Goal: Task Accomplishment & Management: Complete application form

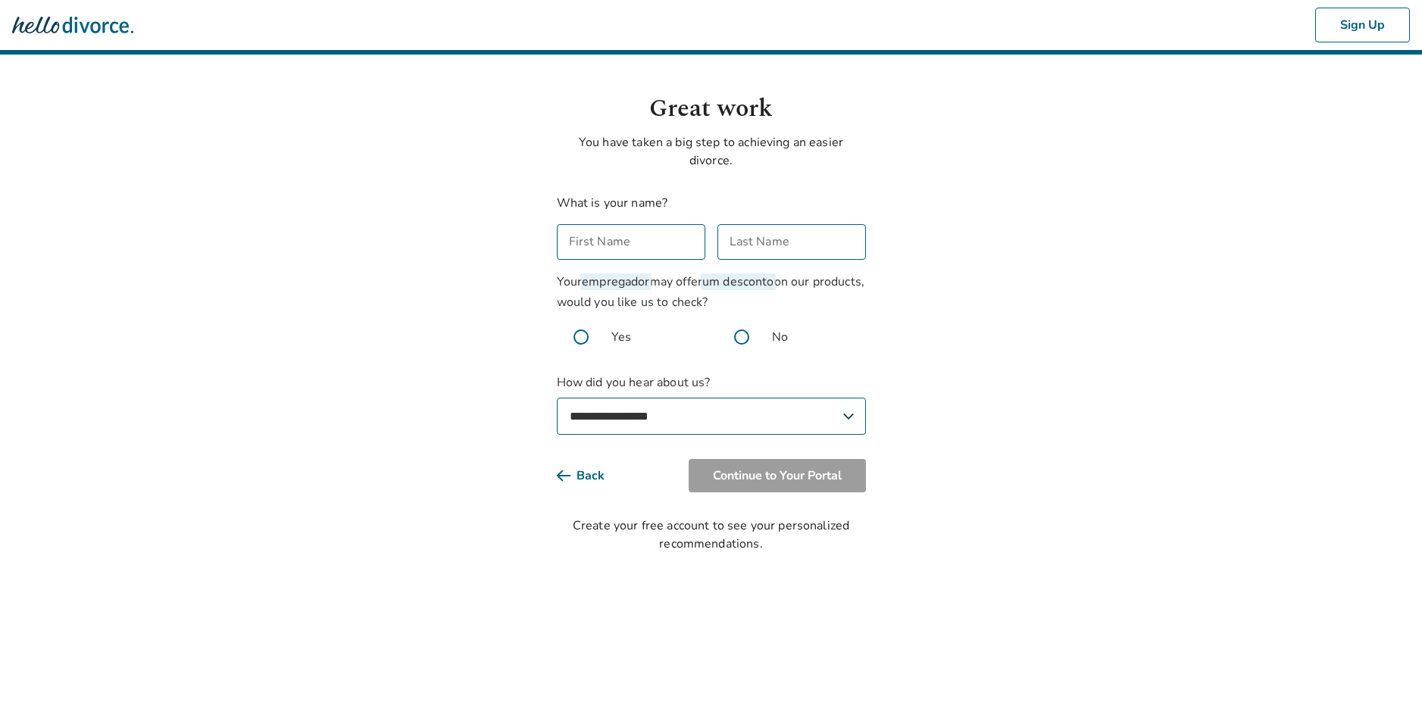
click at [642, 237] on input "First Name" at bounding box center [631, 242] width 149 height 36
type input "***"
type input "******"
click at [742, 336] on span at bounding box center [742, 337] width 48 height 48
click at [677, 413] on select "**********" at bounding box center [711, 416] width 309 height 37
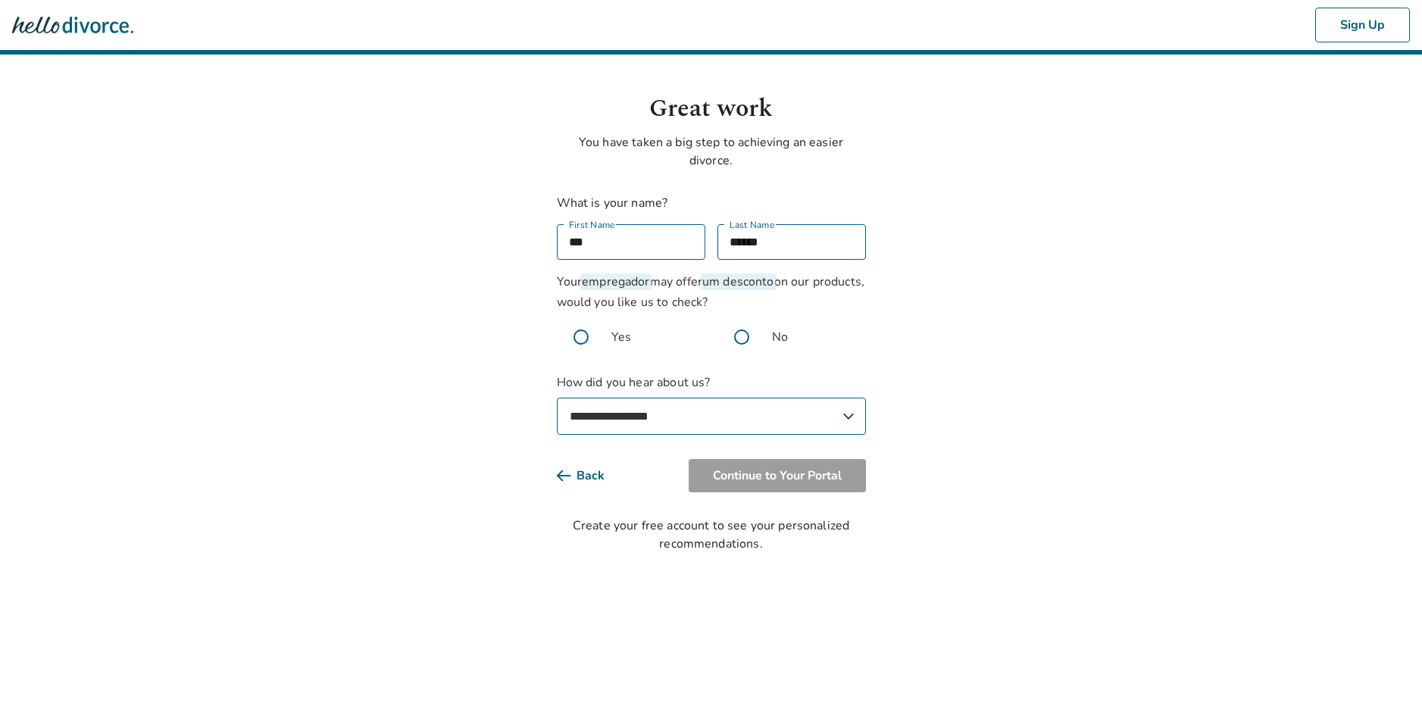
select select "**********"
click at [557, 398] on select "**********" at bounding box center [711, 416] width 309 height 37
click at [734, 473] on button "Continue to Your Portal" at bounding box center [777, 475] width 177 height 33
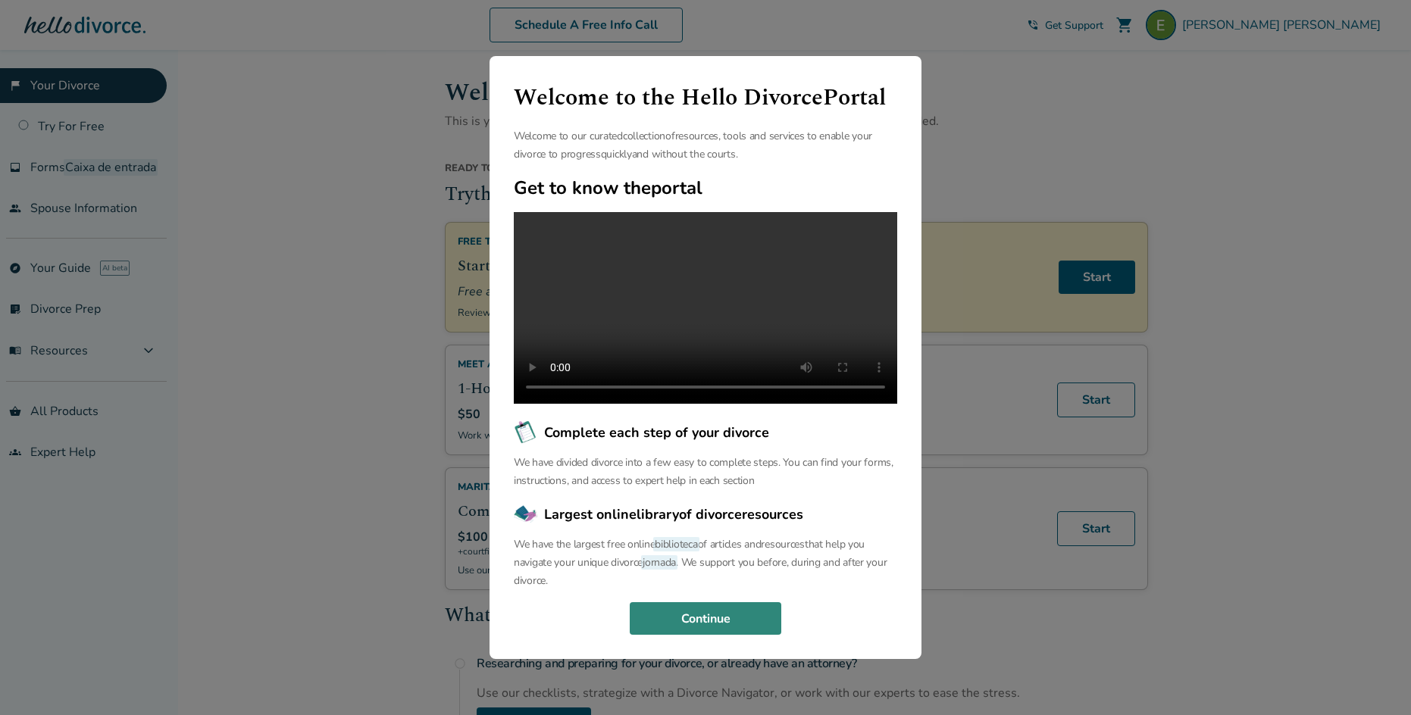
click at [705, 630] on button "Continue" at bounding box center [706, 618] width 152 height 33
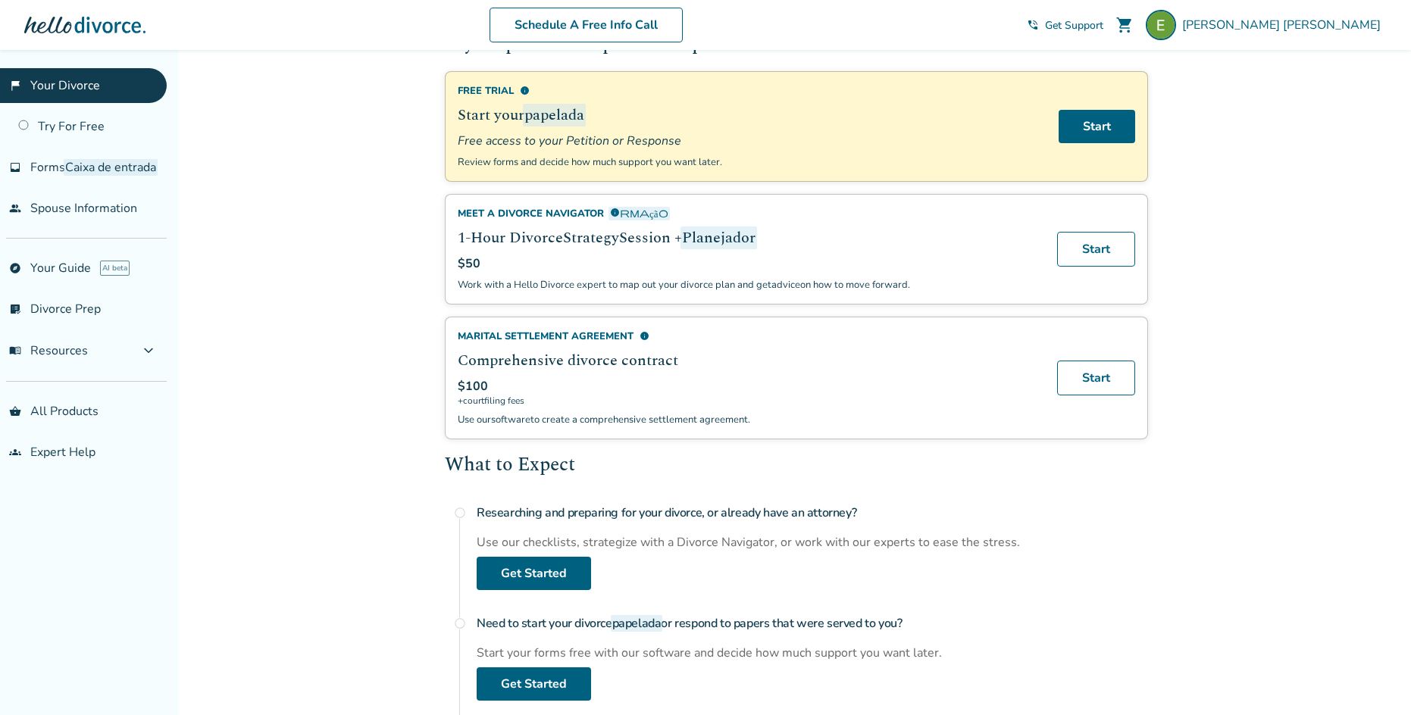
scroll to position [152, 0]
drag, startPoint x: 59, startPoint y: 165, endPoint x: 254, endPoint y: 214, distance: 200.7
click at [59, 165] on span "Forms" at bounding box center [93, 167] width 126 height 17
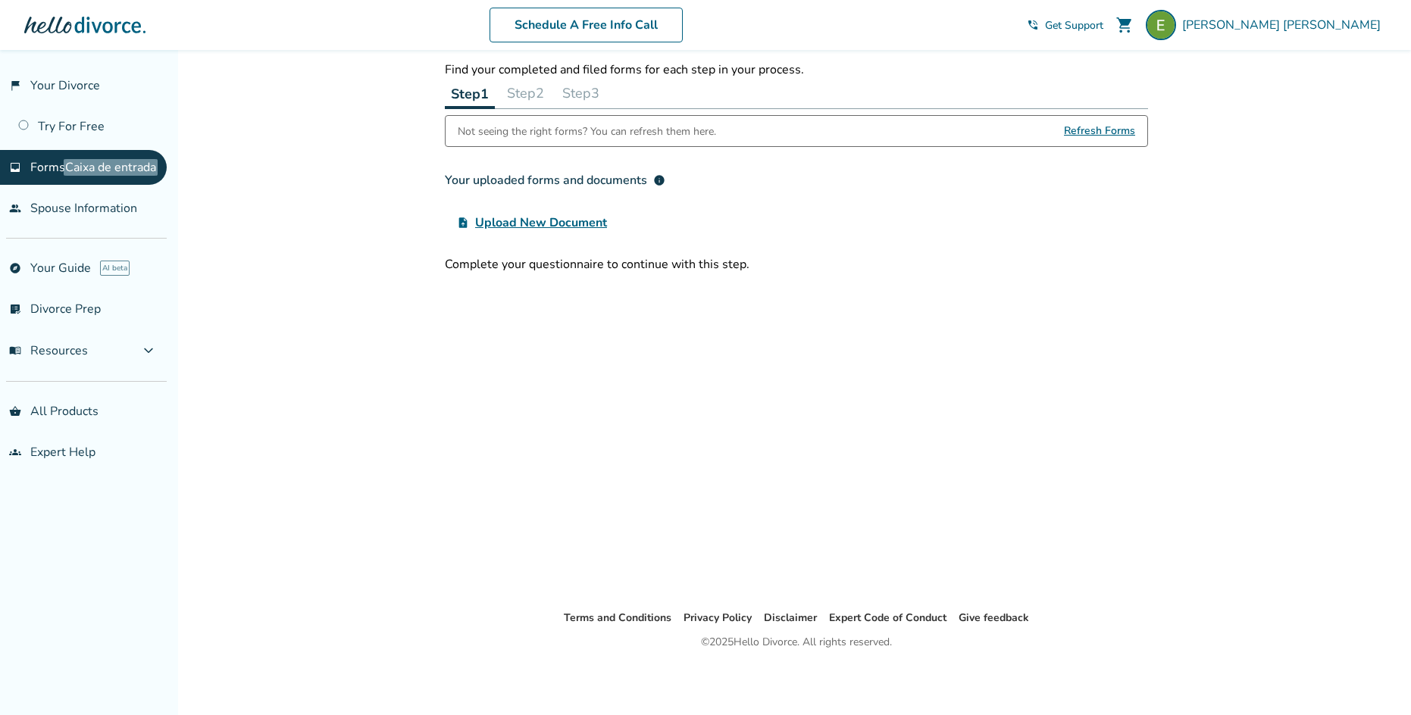
scroll to position [50, 0]
click at [59, 327] on link "list_alt_check Divorce Prep" at bounding box center [83, 309] width 167 height 35
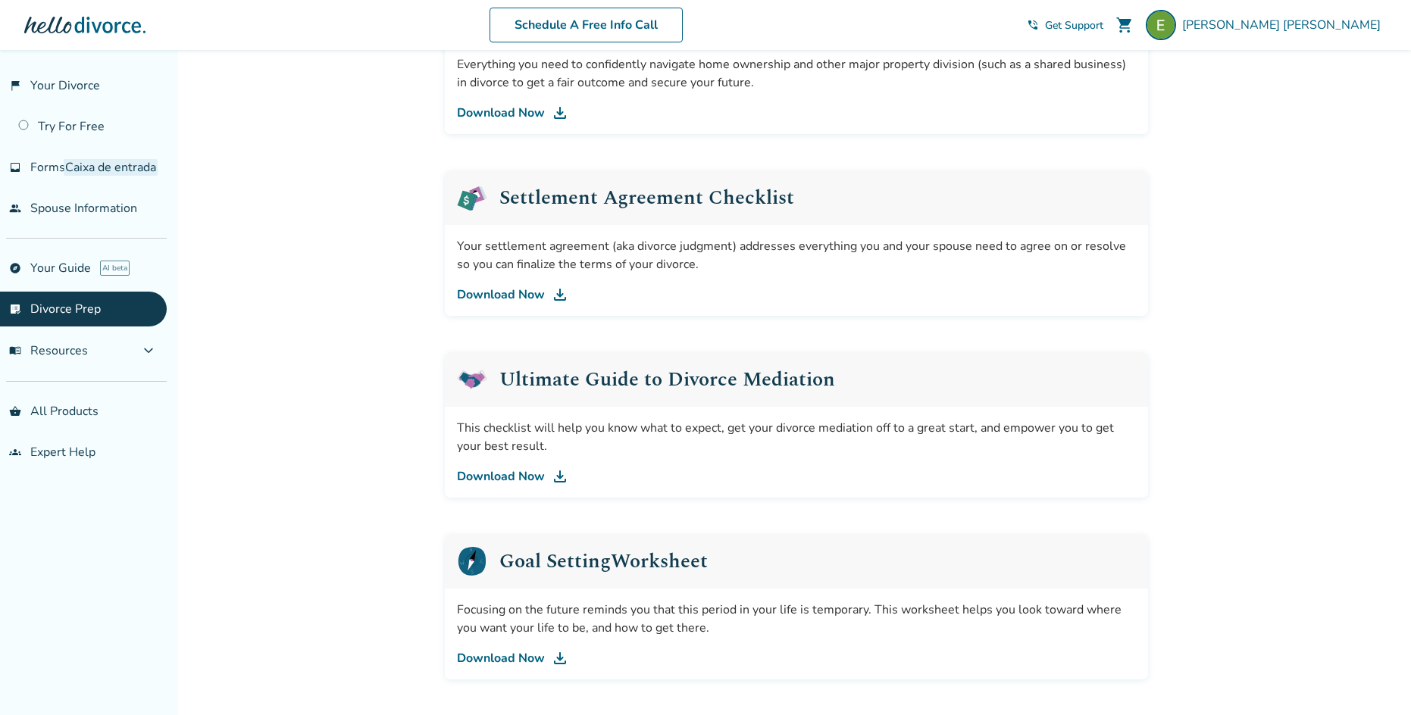
scroll to position [656, 0]
click at [553, 294] on img at bounding box center [560, 293] width 18 height 18
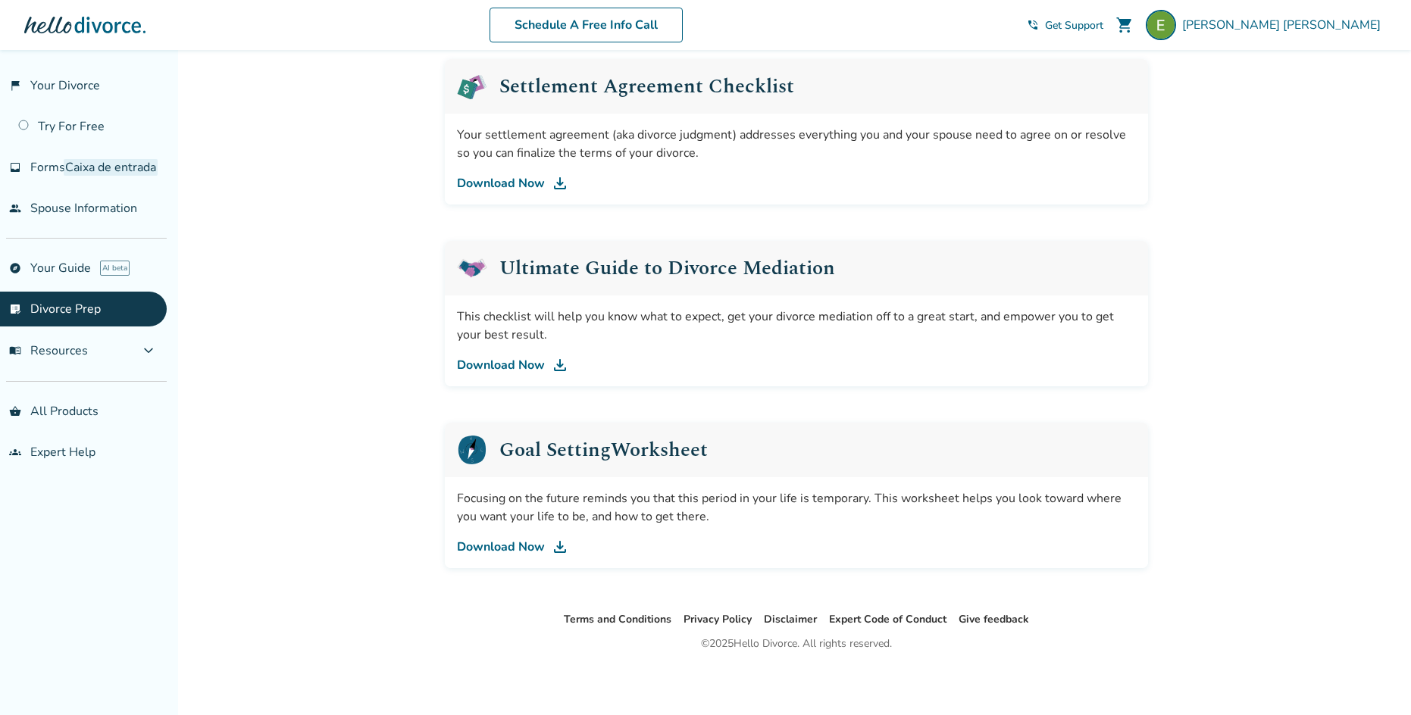
scroll to position [768, 0]
click at [540, 542] on link "Download Now" at bounding box center [796, 545] width 679 height 18
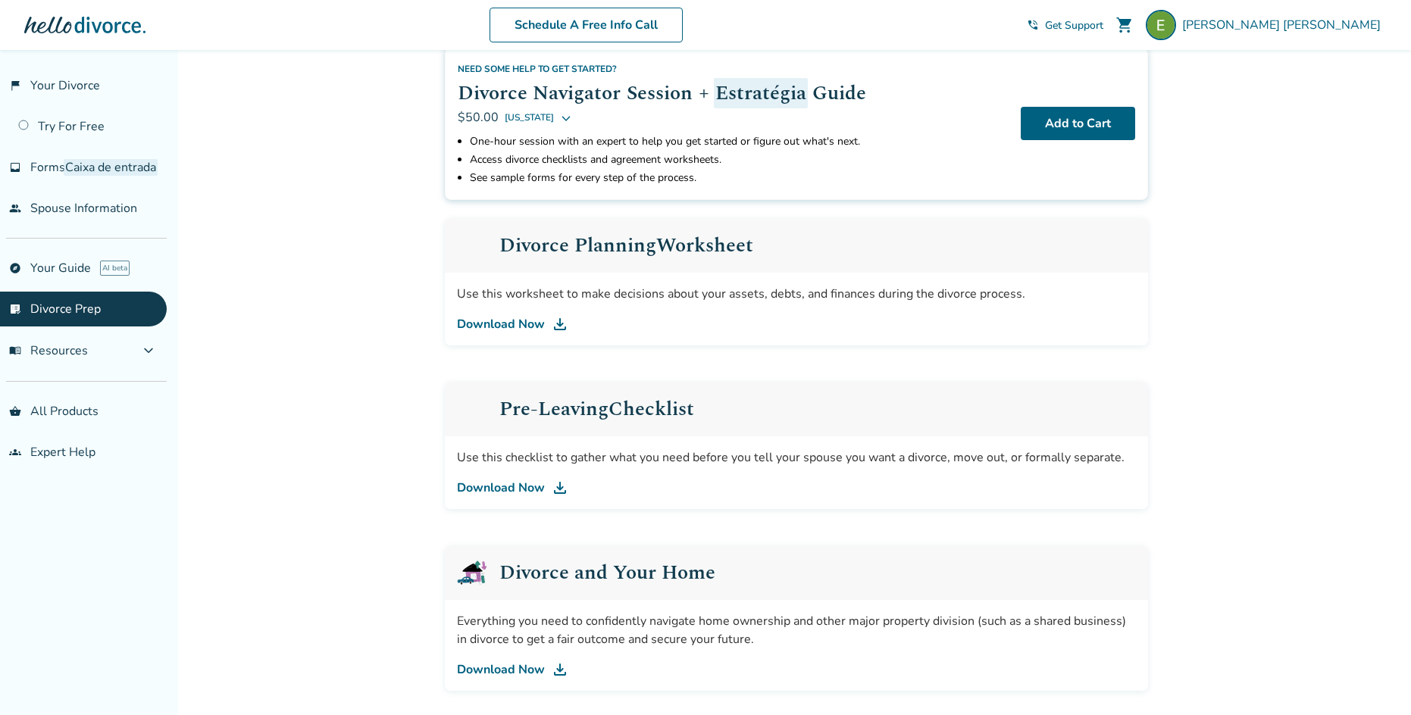
scroll to position [86, 0]
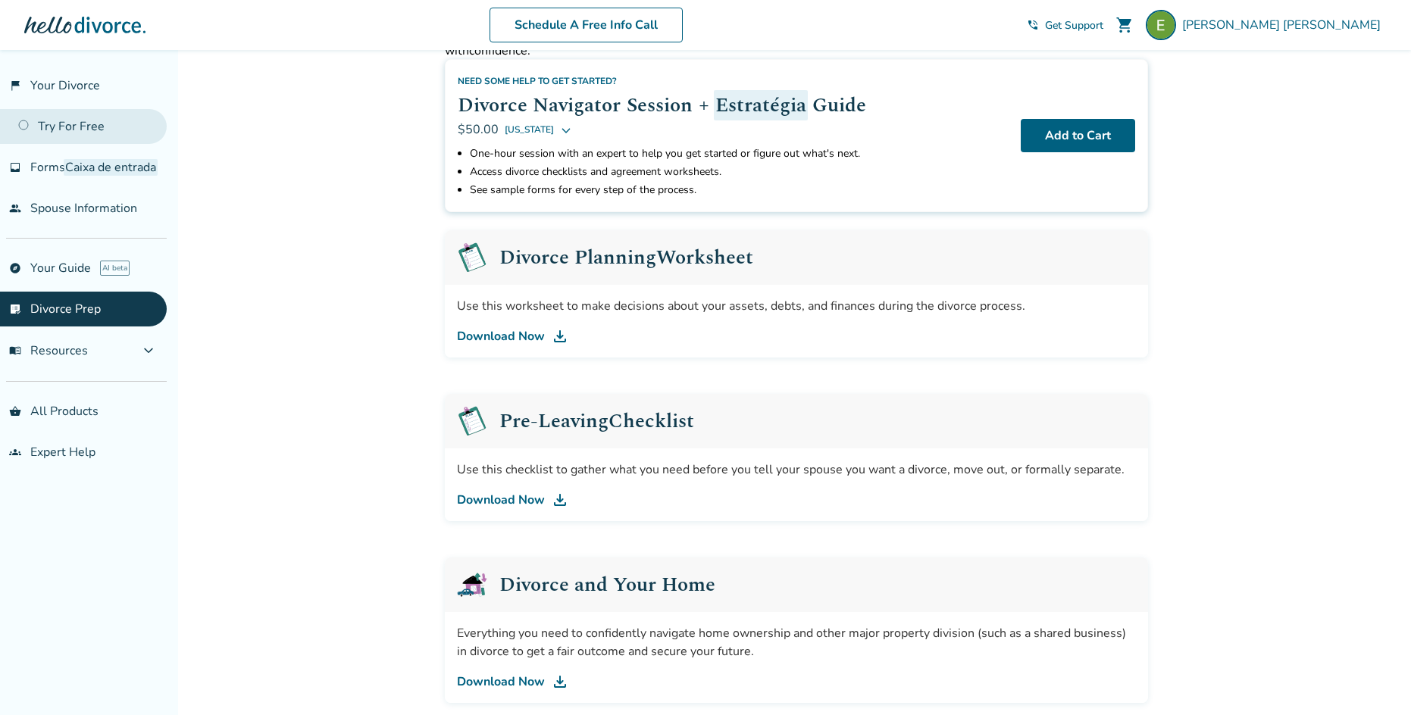
click at [74, 129] on link "Try For Free" at bounding box center [83, 126] width 167 height 35
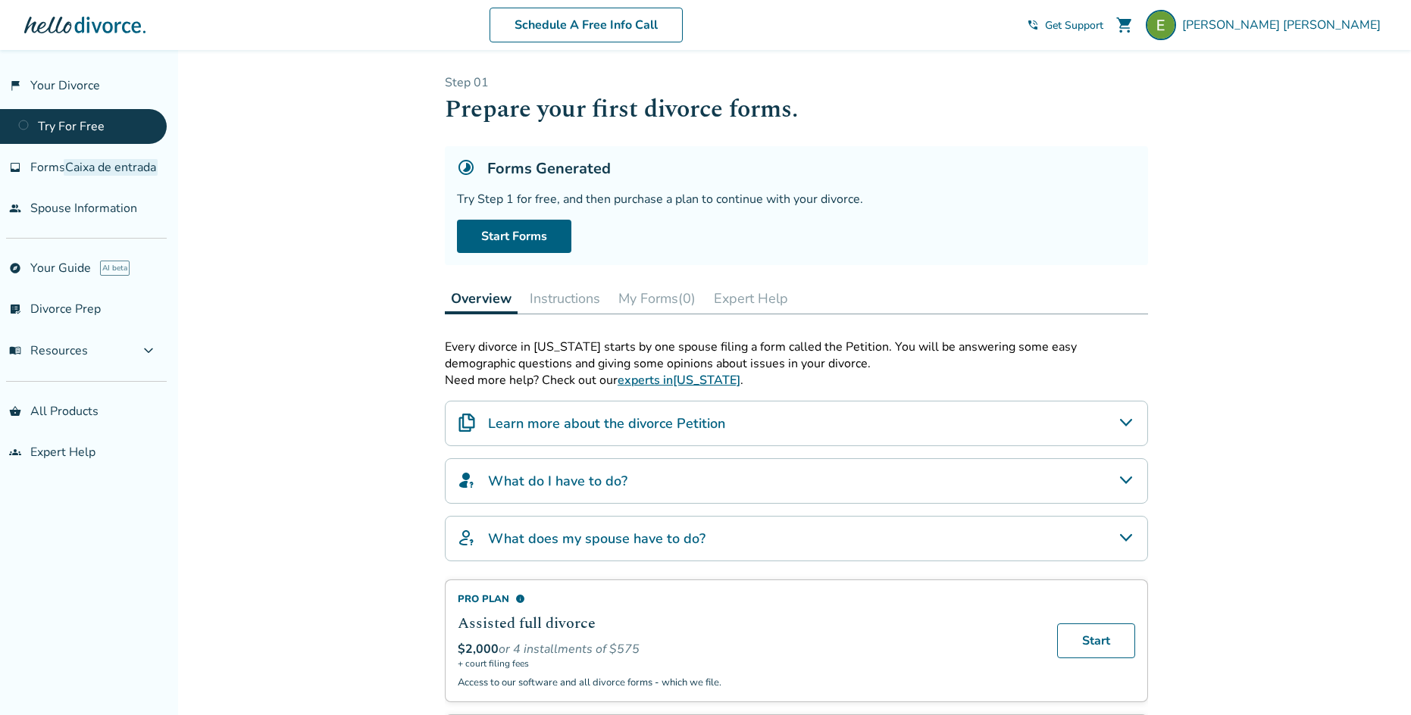
click at [718, 426] on h4 "Learn more about the divorce Petition" at bounding box center [606, 424] width 237 height 20
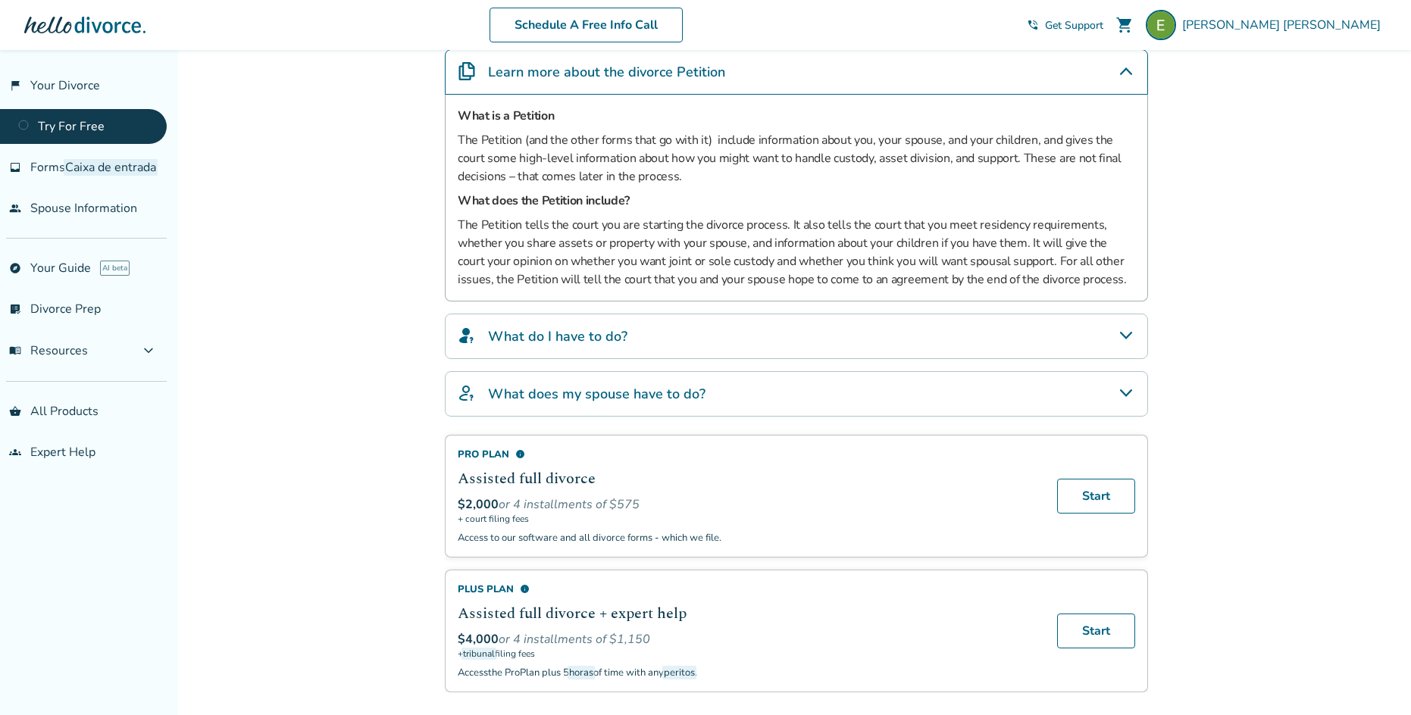
scroll to position [379, 0]
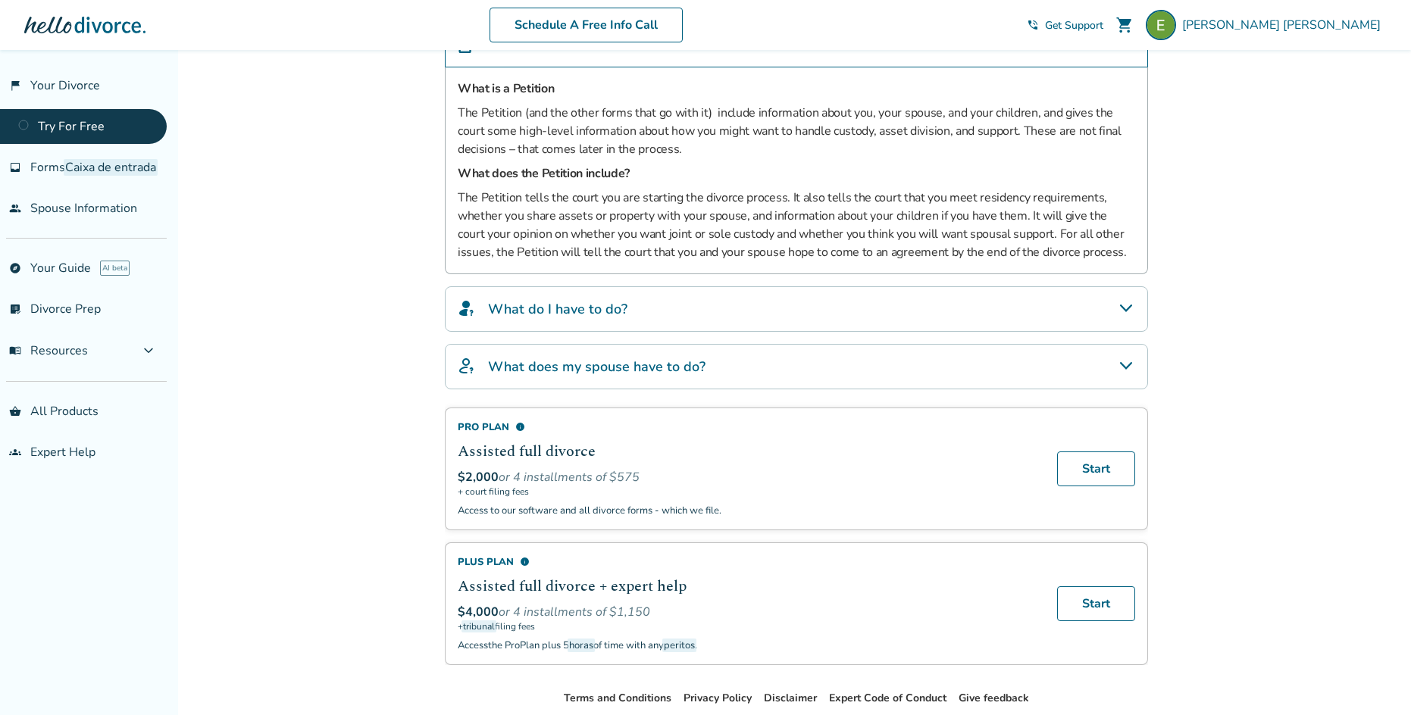
click at [526, 560] on span "info" at bounding box center [525, 562] width 10 height 10
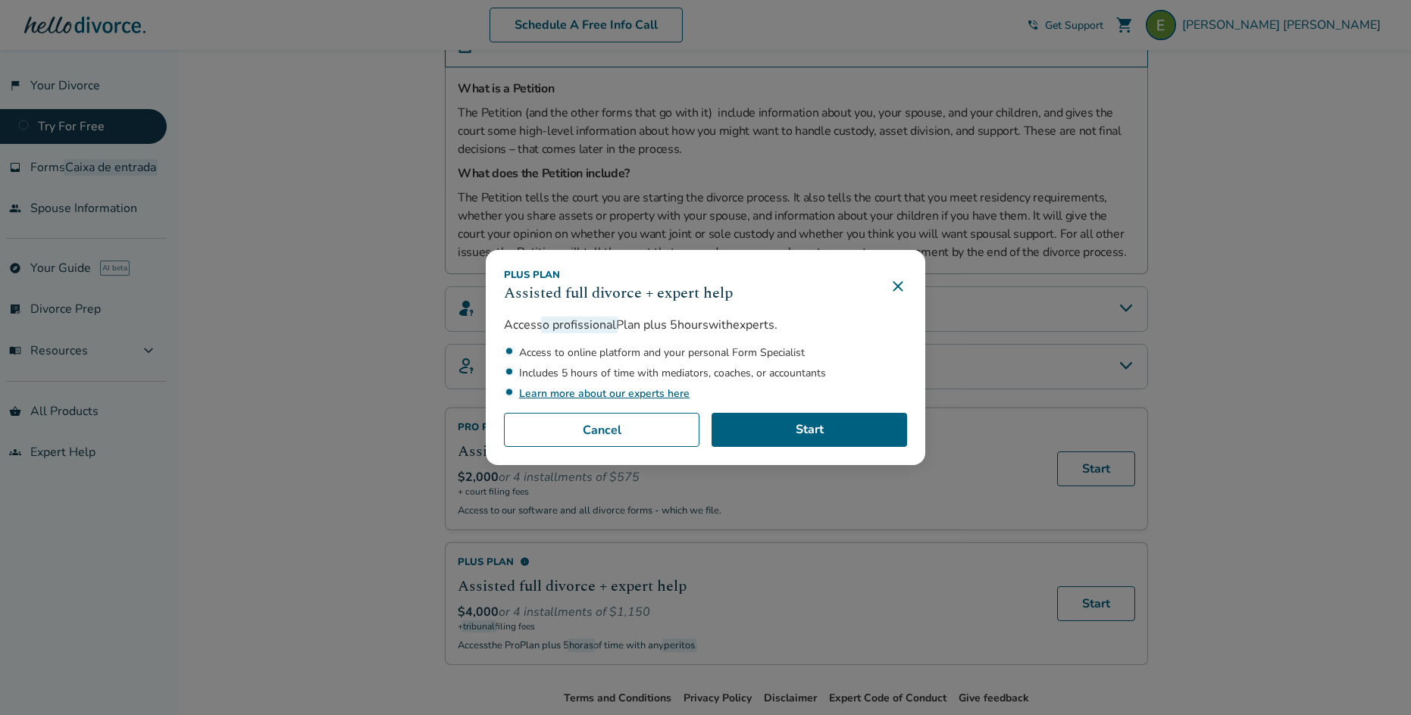
click at [907, 289] on icon at bounding box center [898, 286] width 18 height 18
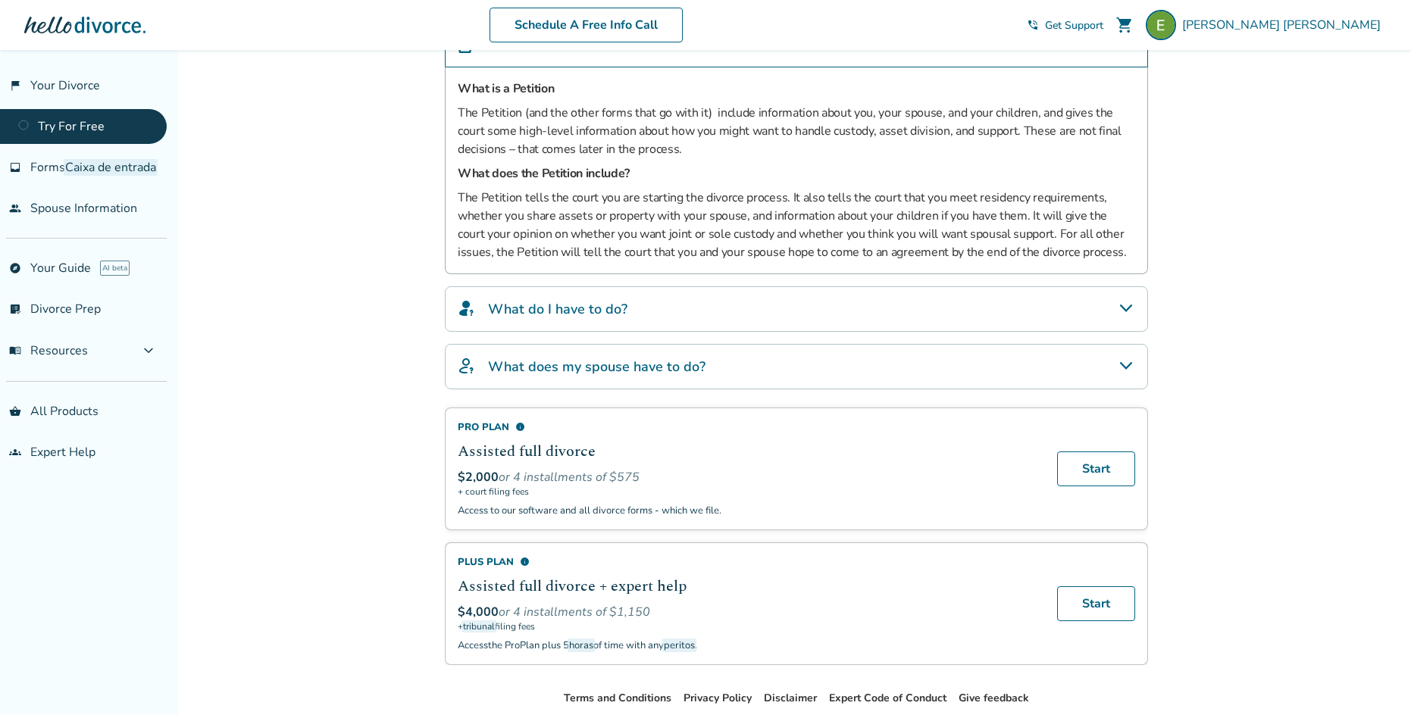
click at [518, 428] on span "info" at bounding box center [520, 427] width 10 height 10
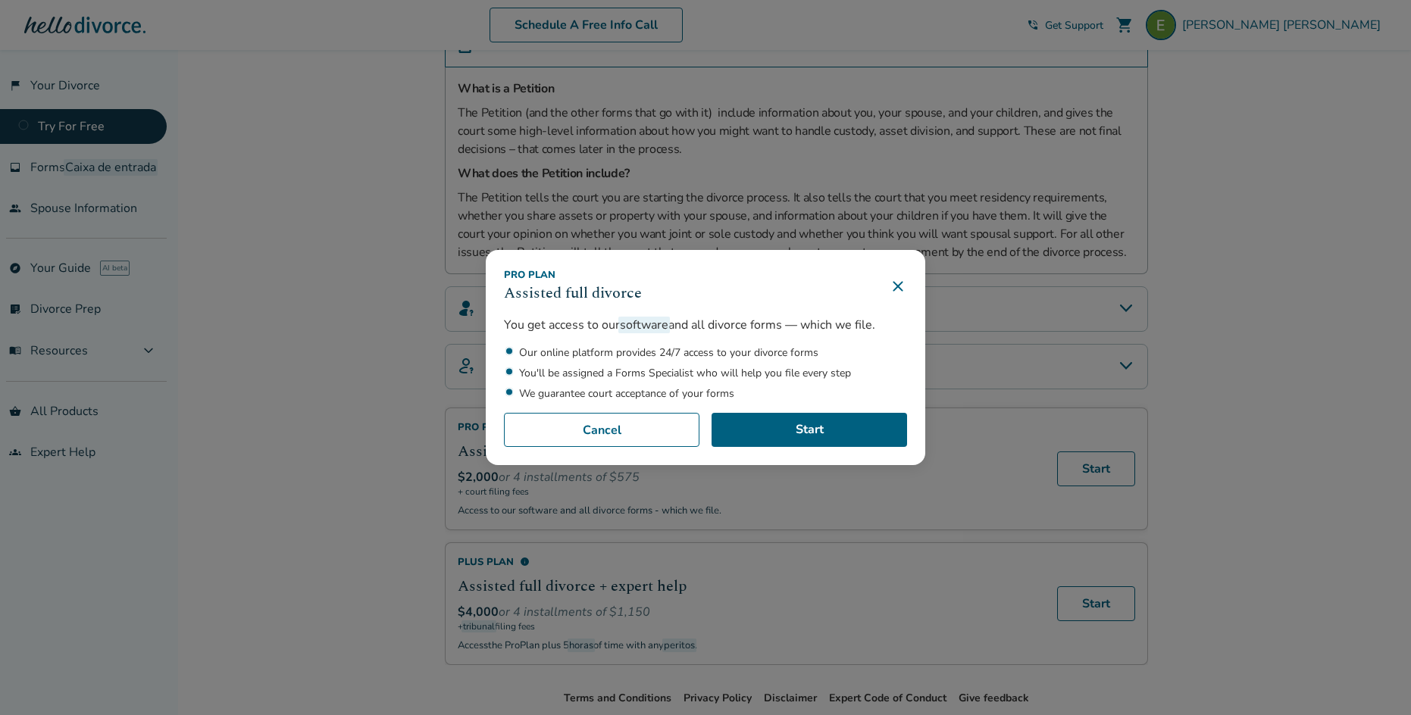
click at [902, 281] on icon at bounding box center [898, 286] width 18 height 18
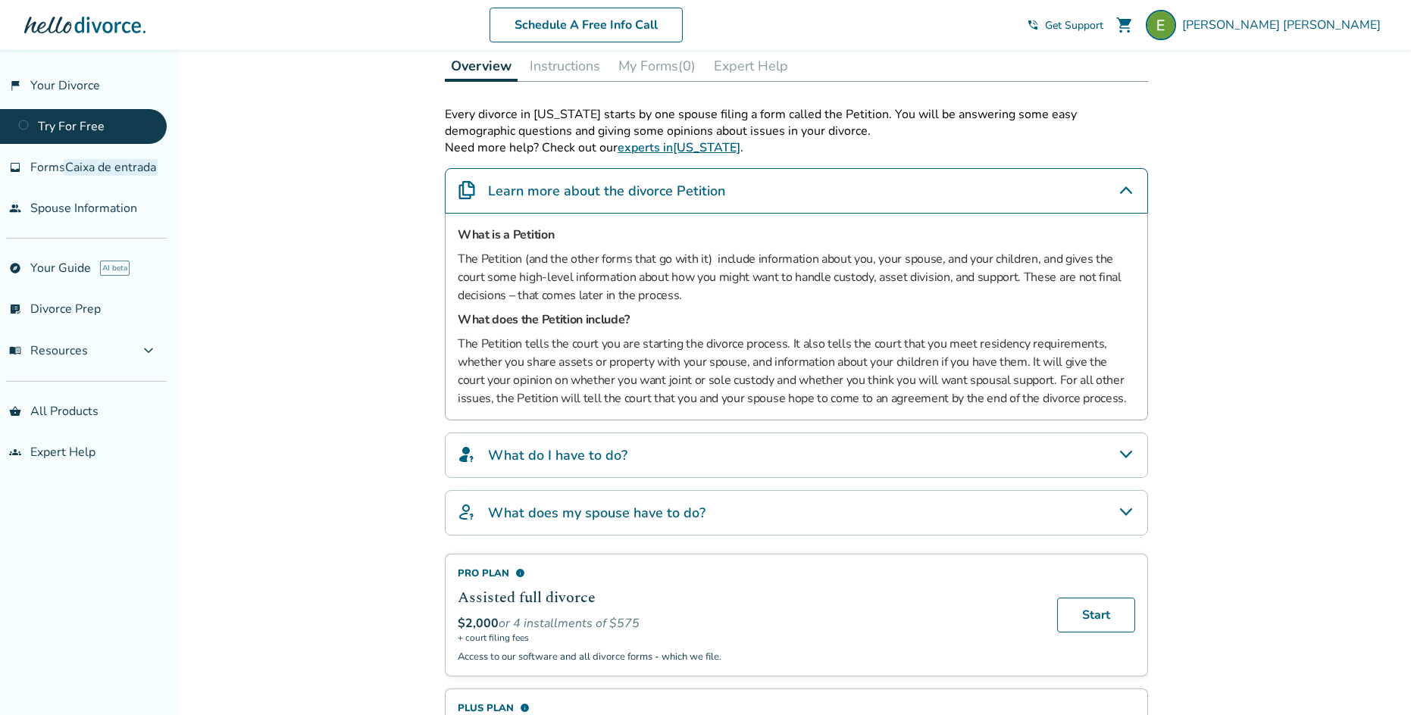
scroll to position [232, 0]
click at [589, 457] on h4 "What do I have to do?" at bounding box center [557, 456] width 139 height 20
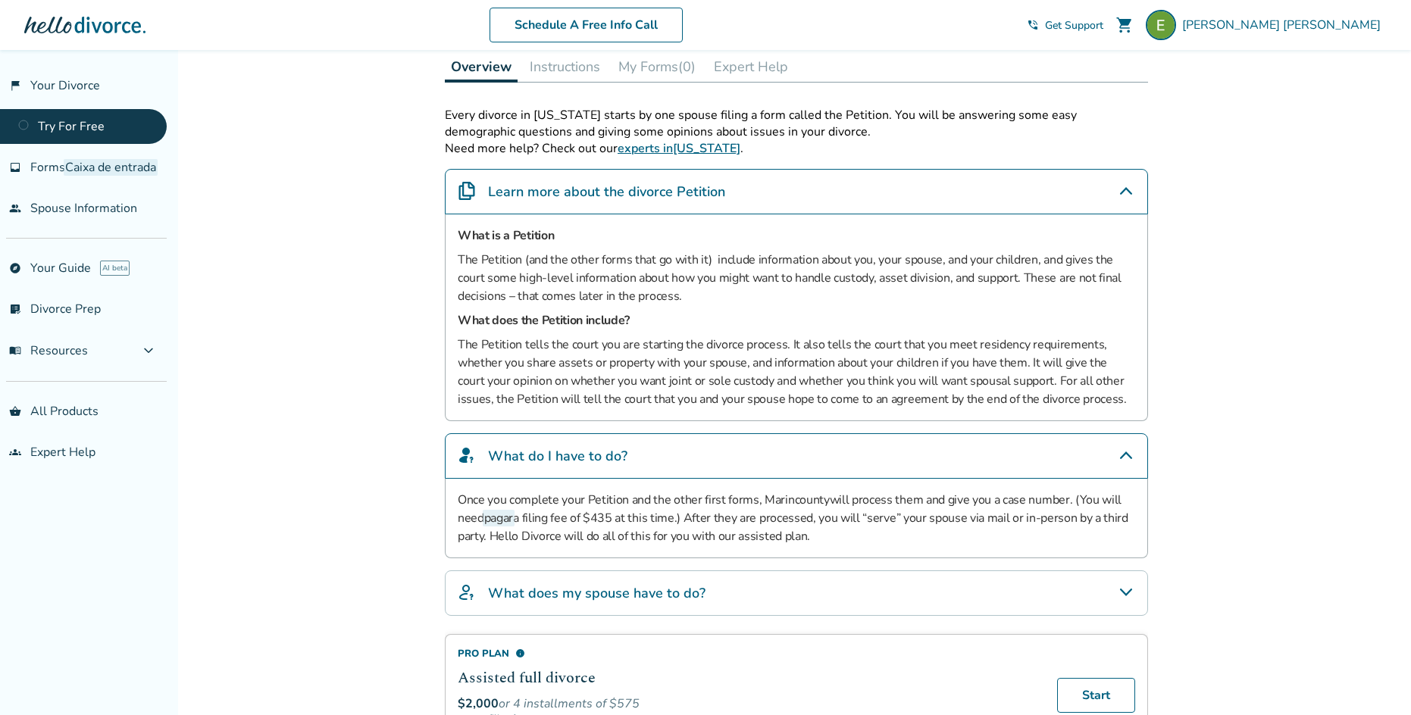
click at [617, 456] on h4 "What do I have to do?" at bounding box center [557, 456] width 139 height 20
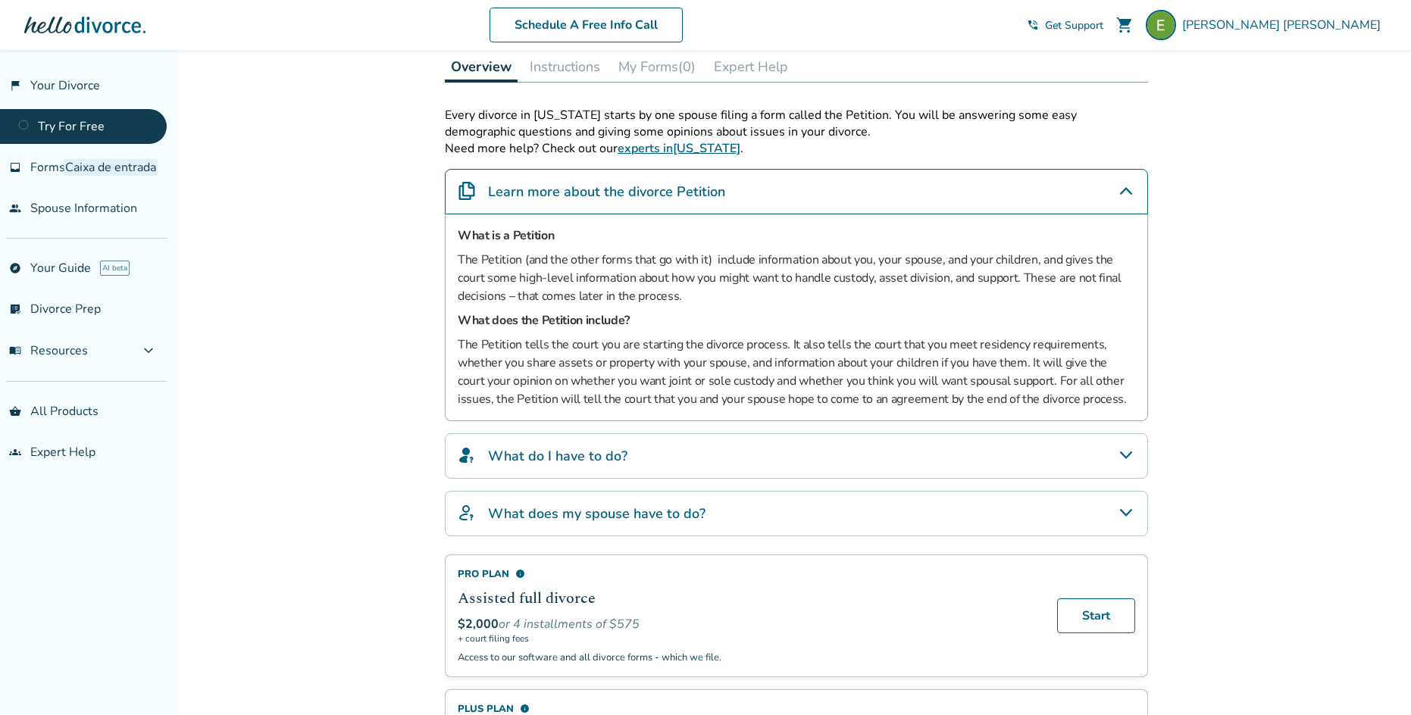
click at [609, 506] on h4 "What does my spouse have to do?" at bounding box center [596, 514] width 217 height 20
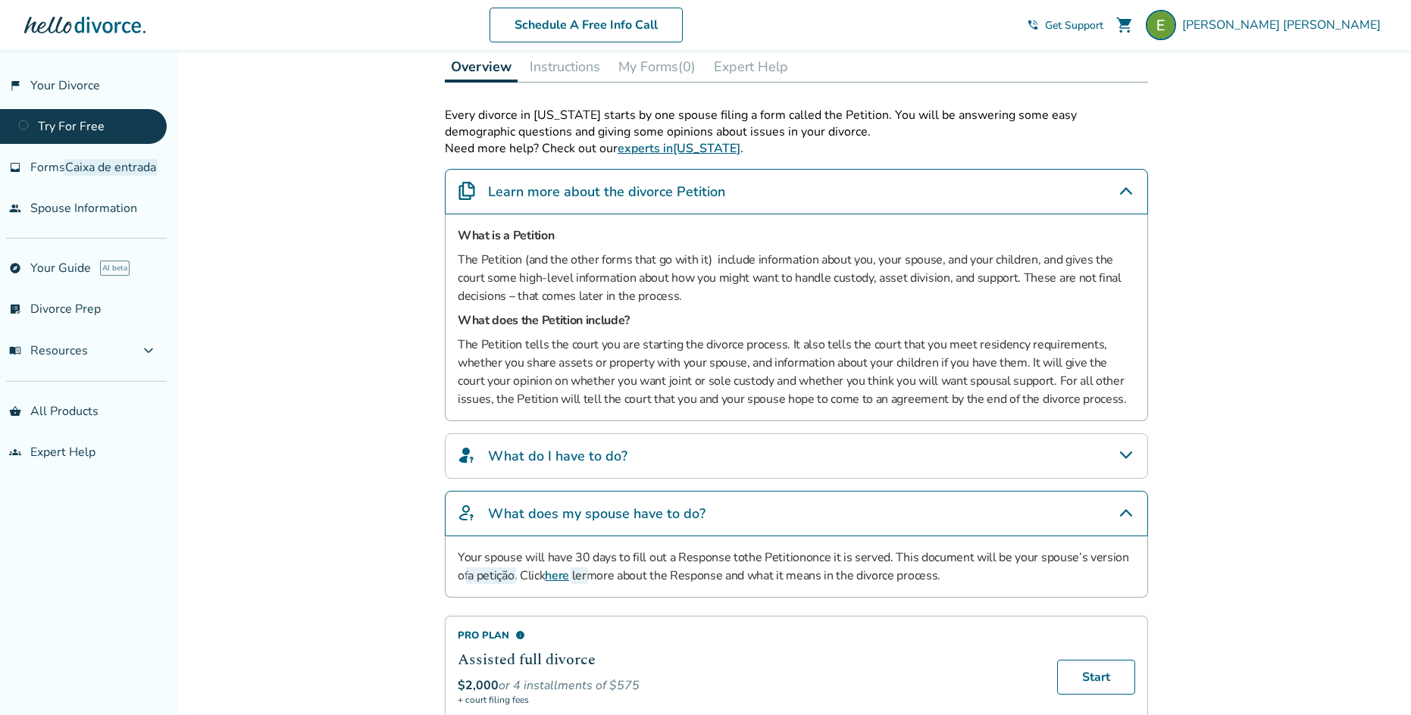
click at [619, 515] on h4 "What does my spouse have to do?" at bounding box center [596, 514] width 217 height 20
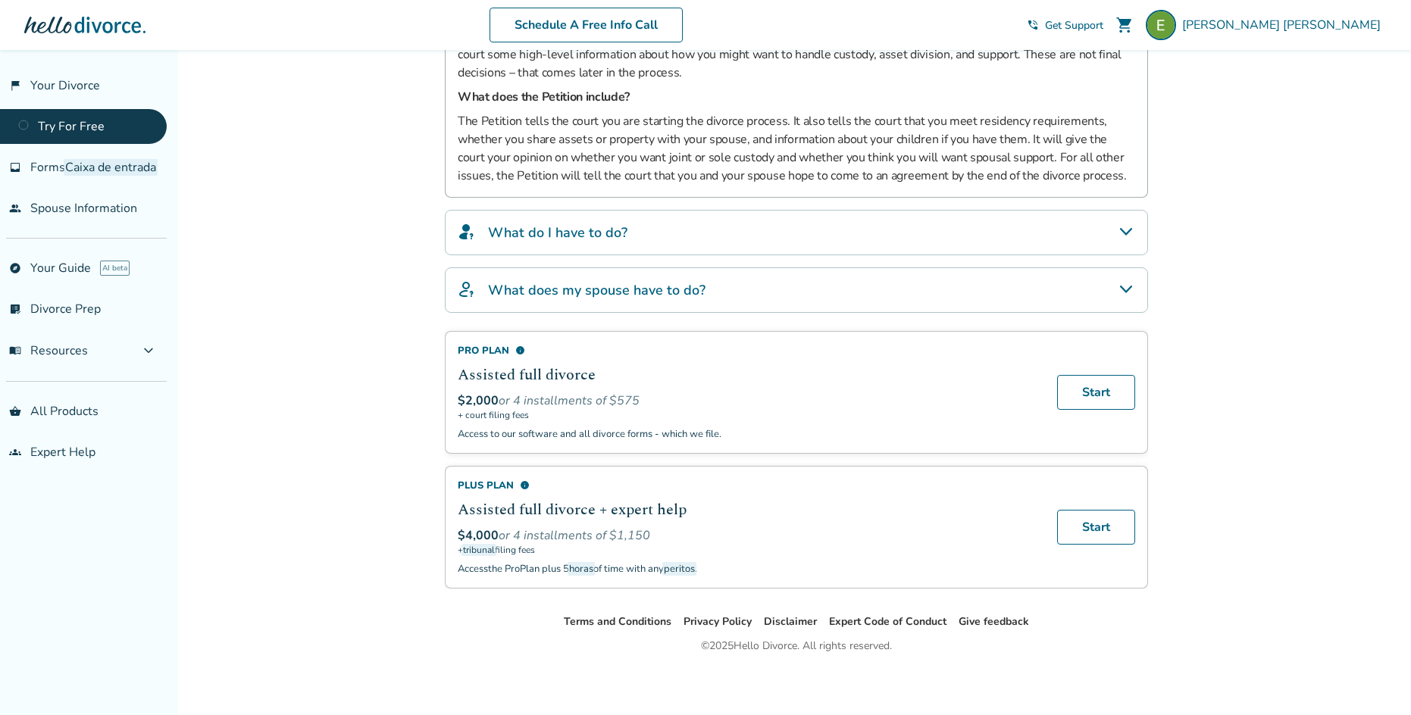
scroll to position [459, 0]
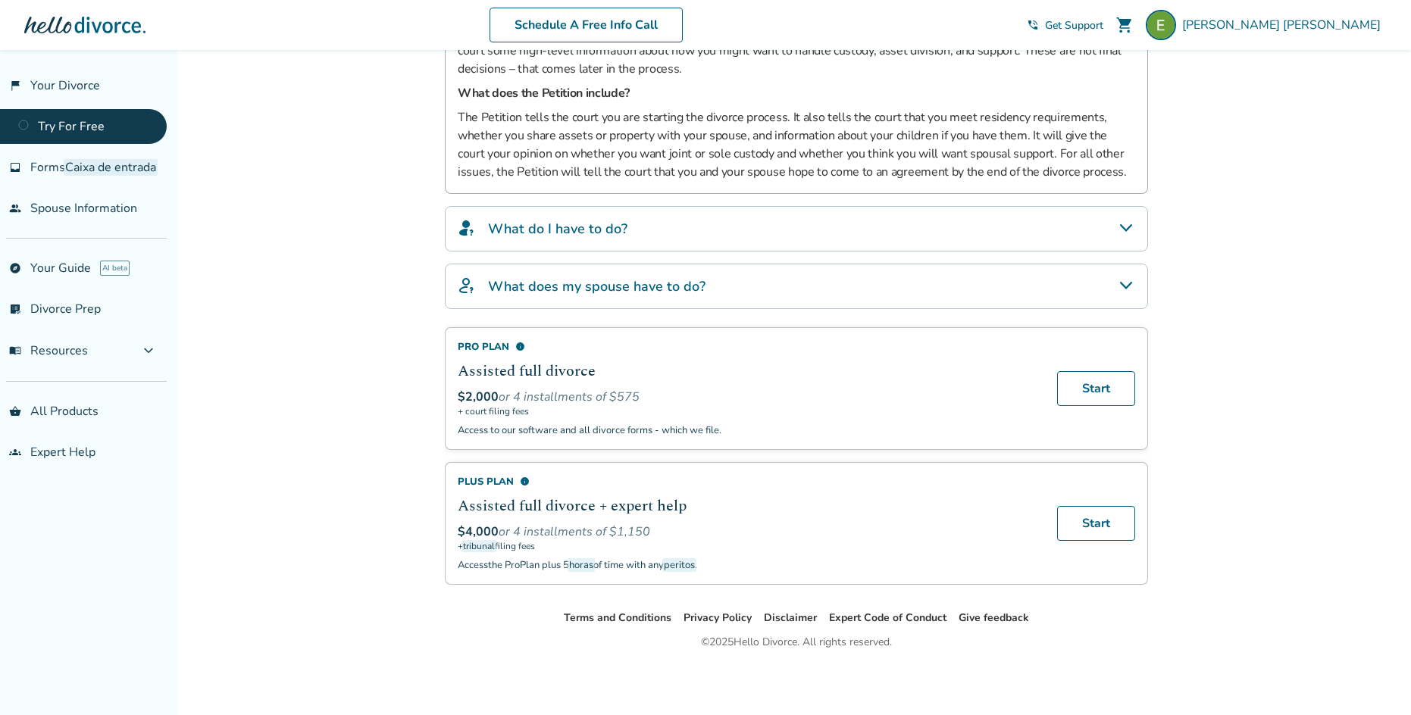
click at [517, 349] on span "info" at bounding box center [520, 347] width 10 height 10
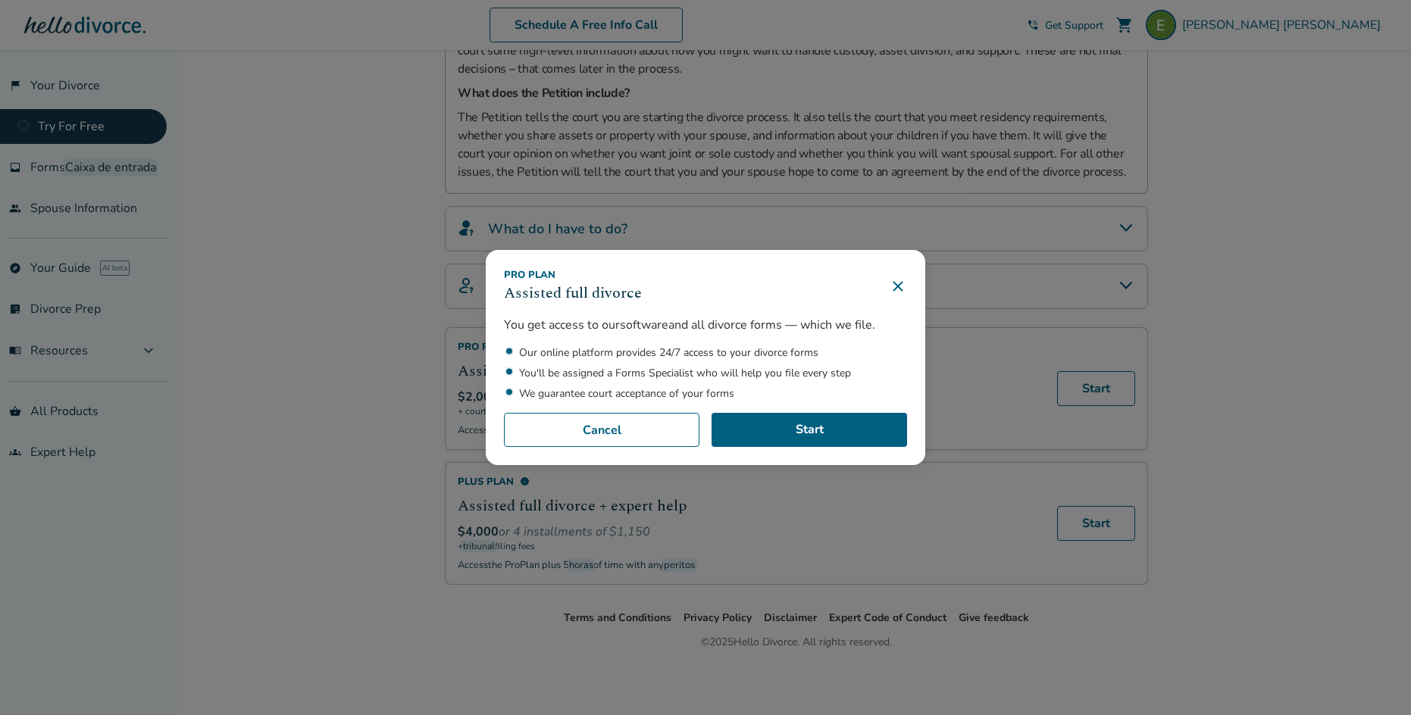
click at [903, 281] on icon at bounding box center [898, 286] width 18 height 18
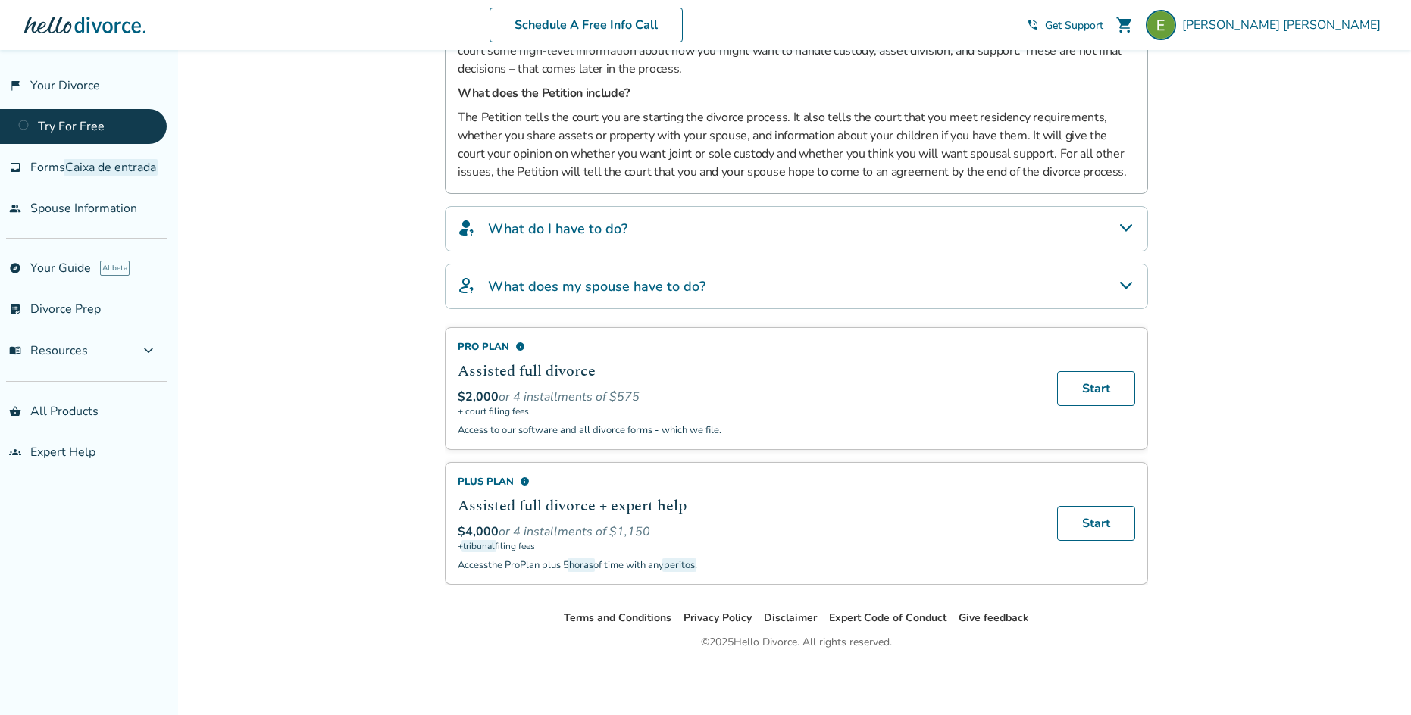
click at [524, 477] on span "info" at bounding box center [525, 482] width 10 height 10
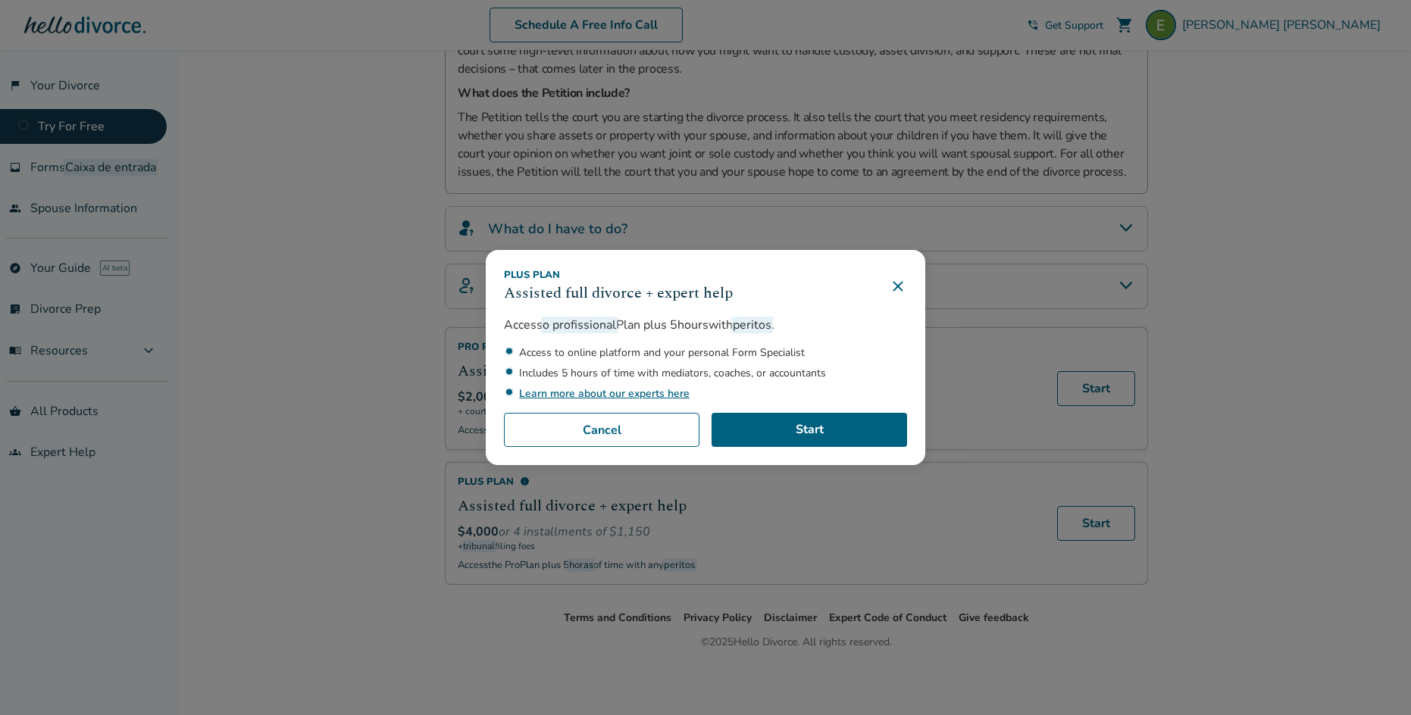
click at [902, 277] on icon at bounding box center [898, 286] width 18 height 18
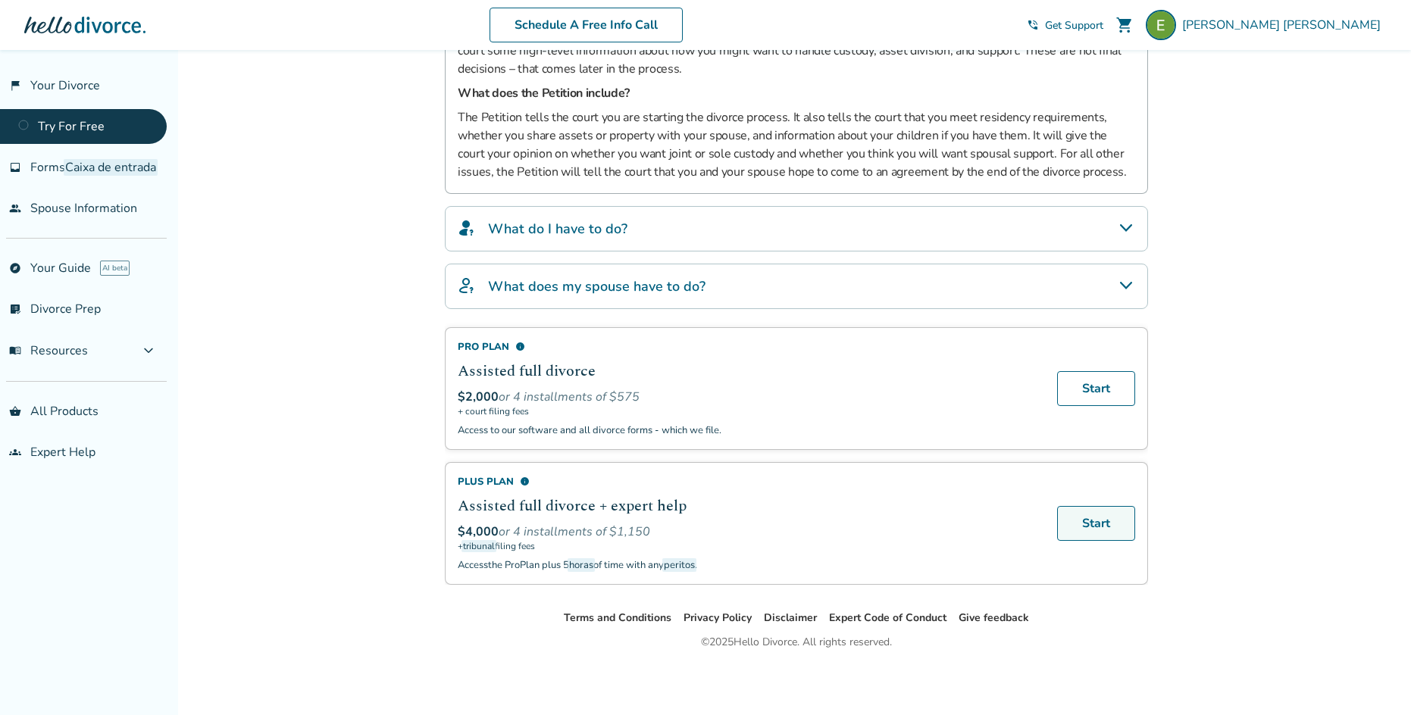
click at [1115, 533] on link "Start" at bounding box center [1096, 523] width 78 height 35
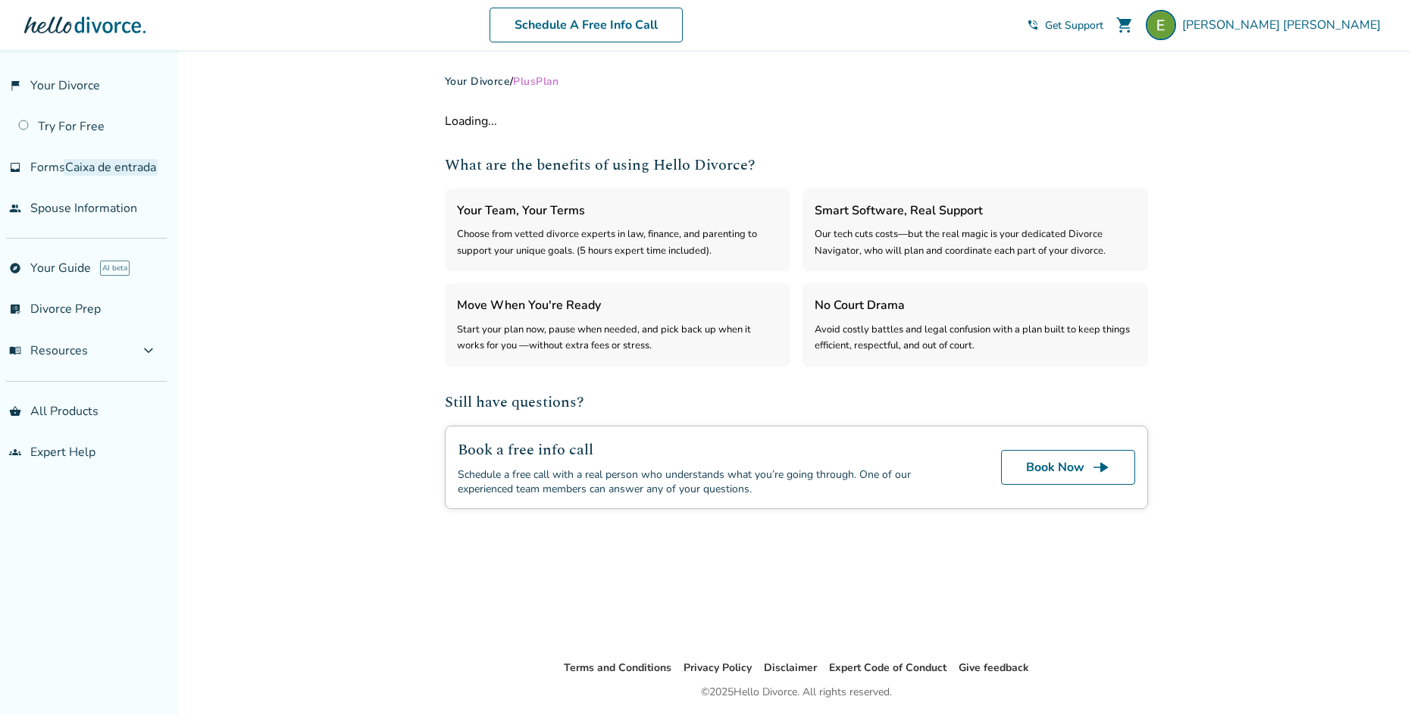
select select "***"
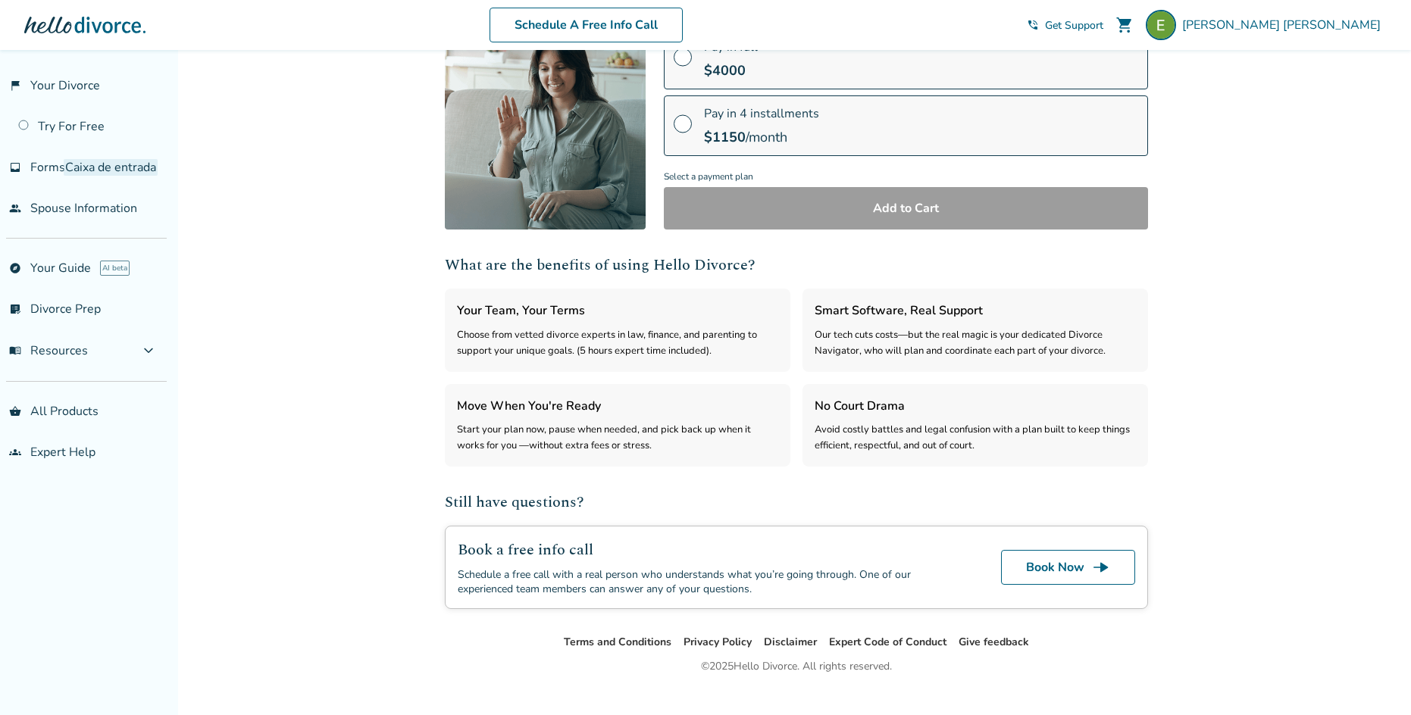
scroll to position [227, 0]
